Goal: Task Accomplishment & Management: Use online tool/utility

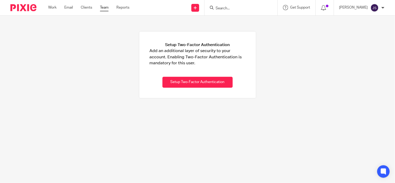
click at [108, 8] on link "Team" at bounding box center [104, 7] width 9 height 5
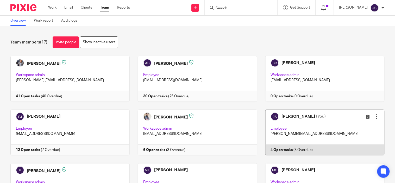
click at [288, 148] on link at bounding box center [320, 133] width 127 height 46
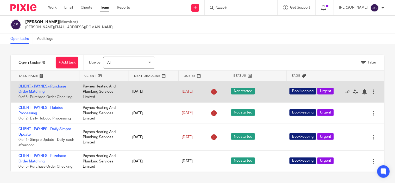
click at [29, 90] on link "CLIENT - PAYNES - Purchase Order Matching" at bounding box center [42, 89] width 48 height 9
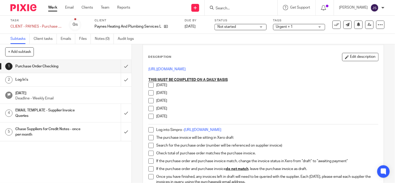
scroll to position [29, 0]
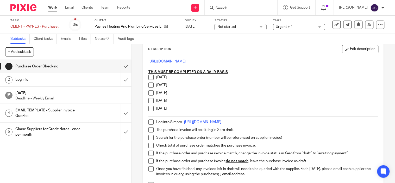
click at [150, 78] on span at bounding box center [150, 77] width 5 height 5
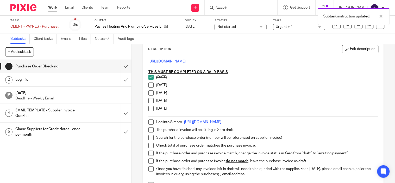
click at [149, 85] on span at bounding box center [150, 85] width 5 height 5
click at [149, 93] on span at bounding box center [150, 92] width 5 height 5
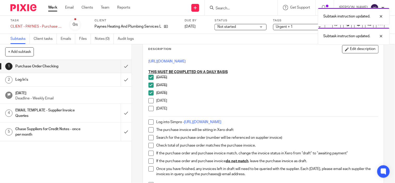
click at [150, 103] on span at bounding box center [150, 100] width 5 height 5
click at [150, 108] on span at bounding box center [150, 108] width 5 height 5
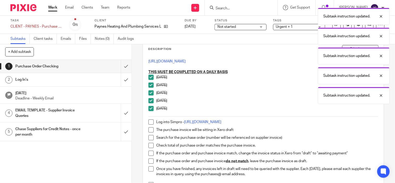
click at [150, 123] on span at bounding box center [150, 122] width 5 height 5
click at [149, 129] on span at bounding box center [150, 129] width 5 height 5
click at [149, 136] on span at bounding box center [150, 137] width 5 height 5
click at [149, 144] on span at bounding box center [150, 145] width 5 height 5
click at [149, 153] on span at bounding box center [150, 153] width 5 height 5
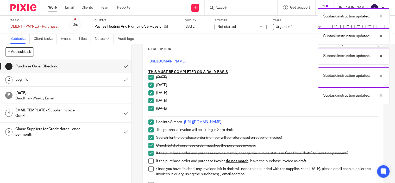
click at [148, 160] on span at bounding box center [150, 161] width 5 height 5
drag, startPoint x: 148, startPoint y: 169, endPoint x: 174, endPoint y: 141, distance: 38.5
click at [148, 170] on span at bounding box center [150, 168] width 5 height 5
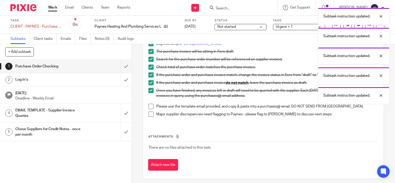
scroll to position [111, 0]
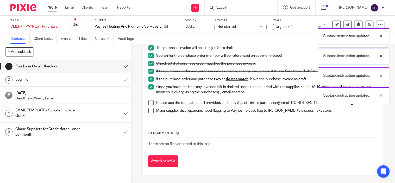
click at [150, 104] on span at bounding box center [150, 102] width 5 height 5
click at [150, 111] on span at bounding box center [150, 110] width 5 height 5
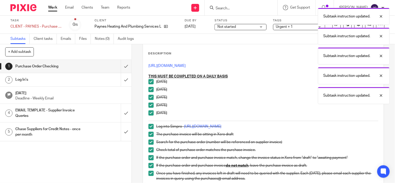
scroll to position [24, 0]
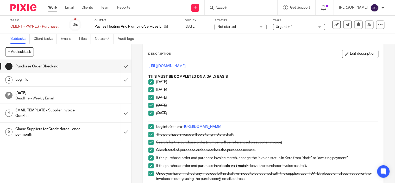
drag, startPoint x: 335, startPoint y: 27, endPoint x: 332, endPoint y: 32, distance: 6.3
click at [335, 27] on icon at bounding box center [336, 24] width 5 height 5
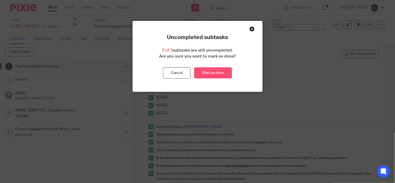
click at [214, 71] on link "Mark as done" at bounding box center [213, 72] width 38 height 11
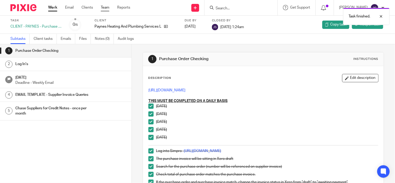
click at [106, 8] on link "Team" at bounding box center [105, 7] width 9 height 5
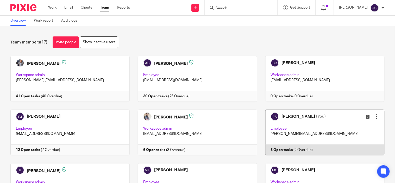
click at [272, 151] on link at bounding box center [320, 133] width 127 height 46
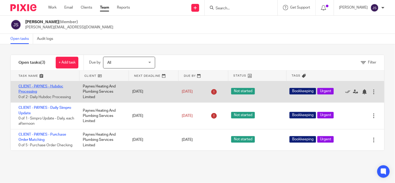
click at [48, 86] on link "CLIENT - PAYNES - Hubdoc Processing" at bounding box center [40, 89] width 45 height 9
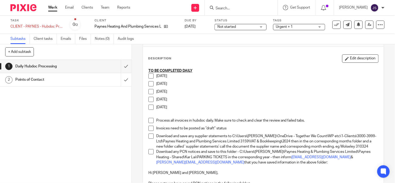
scroll to position [29, 0]
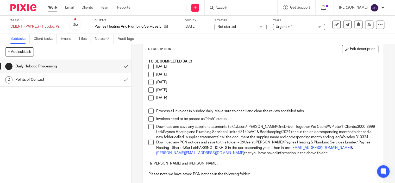
click at [149, 67] on span at bounding box center [150, 66] width 5 height 5
click at [149, 76] on span at bounding box center [150, 74] width 5 height 5
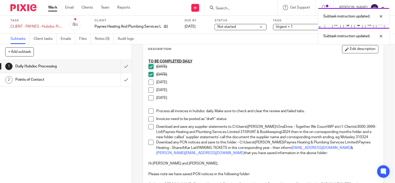
click at [150, 84] on span at bounding box center [150, 82] width 5 height 5
drag, startPoint x: 150, startPoint y: 89, endPoint x: 150, endPoint y: 96, distance: 7.0
click at [150, 89] on span at bounding box center [150, 90] width 5 height 5
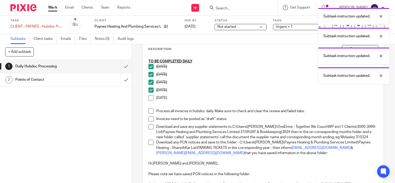
click at [150, 100] on span at bounding box center [150, 97] width 5 height 5
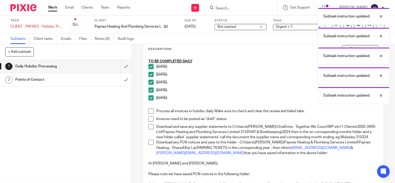
click at [150, 110] on span at bounding box center [150, 111] width 5 height 5
click at [150, 117] on span at bounding box center [150, 118] width 5 height 5
click at [149, 126] on span at bounding box center [150, 126] width 5 height 5
click at [149, 145] on span at bounding box center [150, 142] width 5 height 5
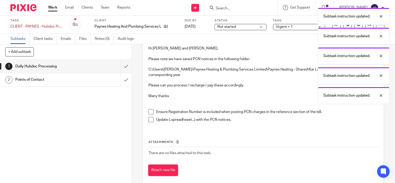
scroll to position [145, 0]
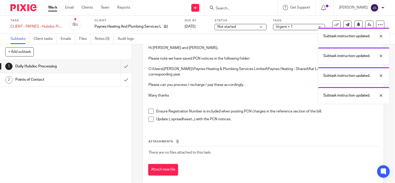
click at [149, 114] on span at bounding box center [150, 111] width 5 height 5
click at [152, 125] on li "Update (..spreadhseet...) with the PCN notices." at bounding box center [263, 121] width 230 height 8
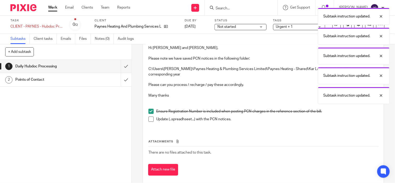
click at [146, 123] on div "TO BE COMPLETED DAILY Monday Tuesday Wednesday Thursday Friday Process all invo…" at bounding box center [263, 35] width 235 height 188
click at [148, 122] on span at bounding box center [150, 119] width 5 height 5
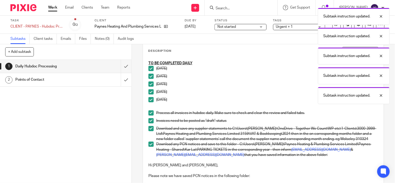
scroll to position [0, 0]
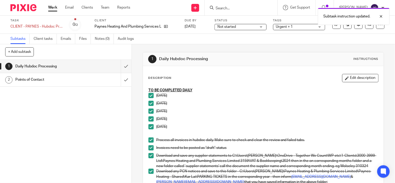
click at [332, 29] on div "Task CLIENT - PAYNES - Hubdoc Processing Save CLIENT - PAYNES - Hubdoc Processi…" at bounding box center [197, 24] width 374 height 13
click at [333, 28] on button at bounding box center [337, 25] width 8 height 8
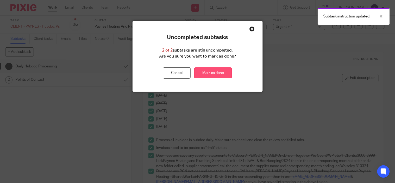
click at [217, 71] on link "Mark as done" at bounding box center [213, 72] width 38 height 11
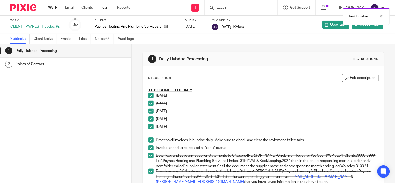
click at [108, 10] on link "Team" at bounding box center [105, 7] width 9 height 5
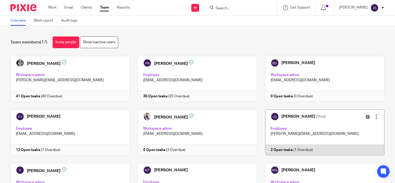
click at [279, 148] on link at bounding box center [320, 133] width 127 height 46
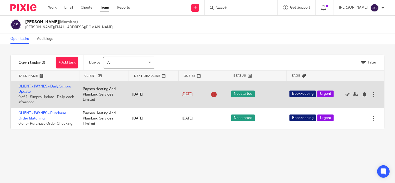
click at [51, 85] on link "CLIENT - PAYNES - Daily Simpro Update" at bounding box center [44, 89] width 53 height 9
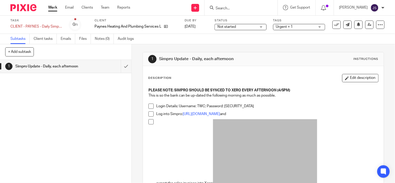
click at [150, 108] on span at bounding box center [150, 106] width 5 height 5
click at [150, 115] on span at bounding box center [150, 113] width 5 height 5
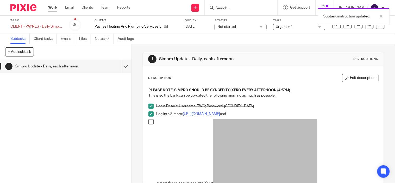
click at [150, 122] on span at bounding box center [150, 121] width 5 height 5
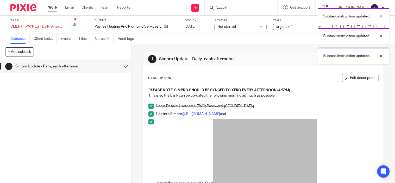
scroll to position [87, 0]
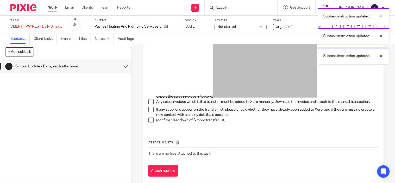
click at [150, 106] on li "Any sales invoices which fail to transfer, must be added to Xero manually. Down…" at bounding box center [263, 103] width 230 height 8
click at [149, 103] on span at bounding box center [150, 101] width 5 height 5
click at [149, 111] on span at bounding box center [150, 109] width 5 height 5
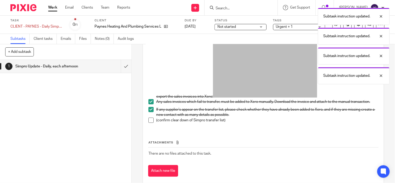
click at [150, 123] on span at bounding box center [150, 120] width 5 height 5
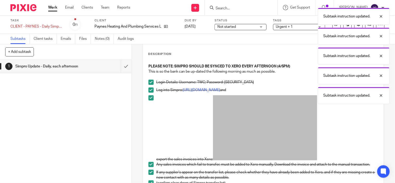
scroll to position [0, 0]
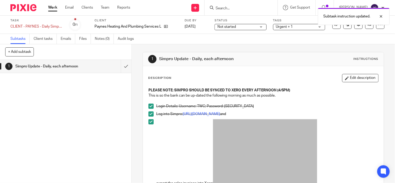
click at [331, 29] on div "Task CLIENT - PAYNES - Daily Simpro Update Save CLIENT - PAYNES - Daily Simpro …" at bounding box center [197, 24] width 374 height 13
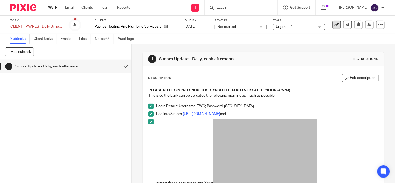
click at [333, 27] on button at bounding box center [337, 25] width 8 height 8
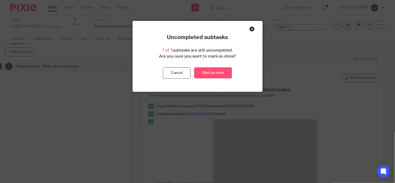
click at [216, 73] on link "Mark as done" at bounding box center [213, 72] width 38 height 11
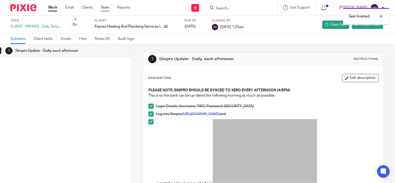
drag, startPoint x: 106, startPoint y: 8, endPoint x: 102, endPoint y: 11, distance: 4.8
click at [106, 9] on link "Team" at bounding box center [105, 7] width 9 height 5
